Goal: Check status: Check status

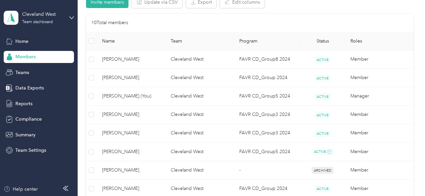
scroll to position [158, 0]
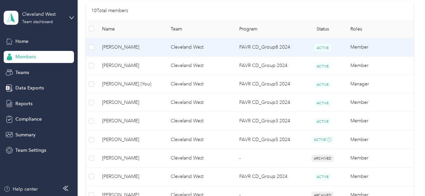
click at [131, 50] on span "[PERSON_NAME]" at bounding box center [131, 46] width 58 height 7
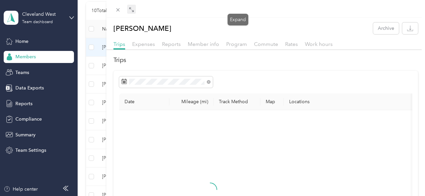
click at [238, 14] on div "Expand" at bounding box center [238, 20] width 21 height 12
click at [134, 11] on icon at bounding box center [131, 9] width 5 height 5
